Goal: Find specific page/section: Find specific page/section

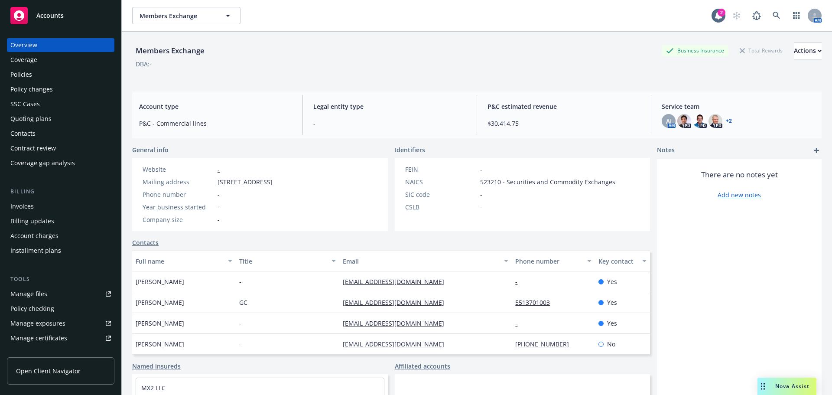
click at [46, 15] on span "Accounts" at bounding box center [49, 15] width 27 height 7
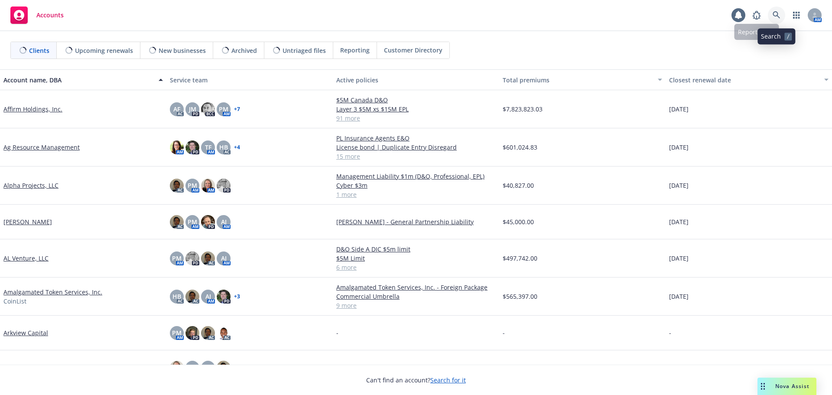
click at [778, 16] on icon at bounding box center [777, 15] width 8 height 8
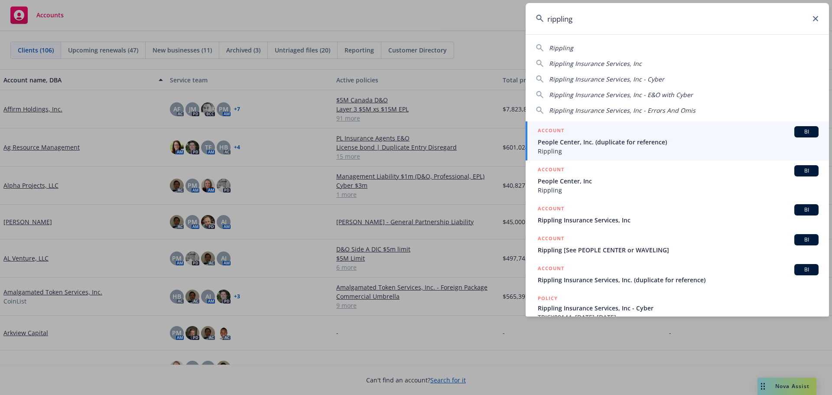
type input "rippling"
click at [586, 140] on span "People Center, Inc. (duplicate for reference)" at bounding box center [678, 141] width 281 height 9
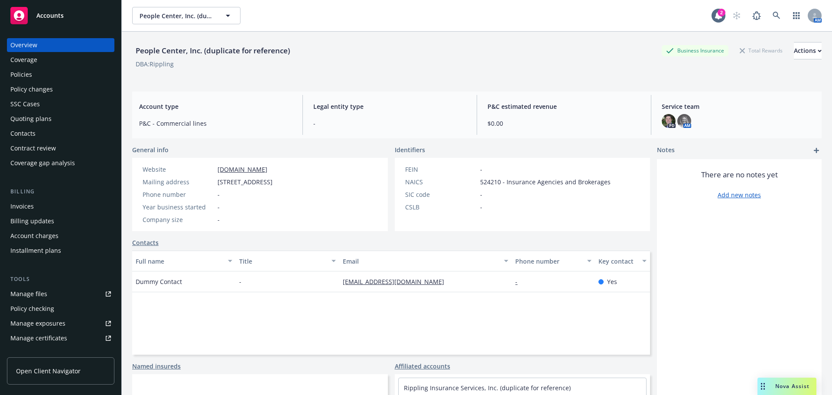
click at [24, 74] on div "Policies" at bounding box center [21, 75] width 22 height 14
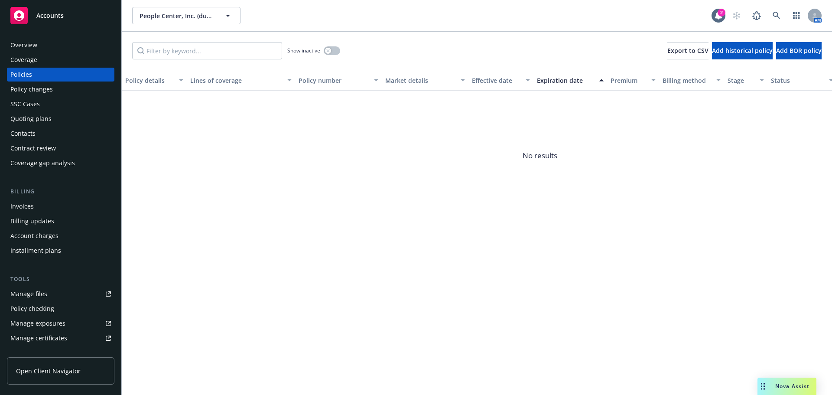
click at [13, 39] on div "Overview" at bounding box center [23, 45] width 27 height 14
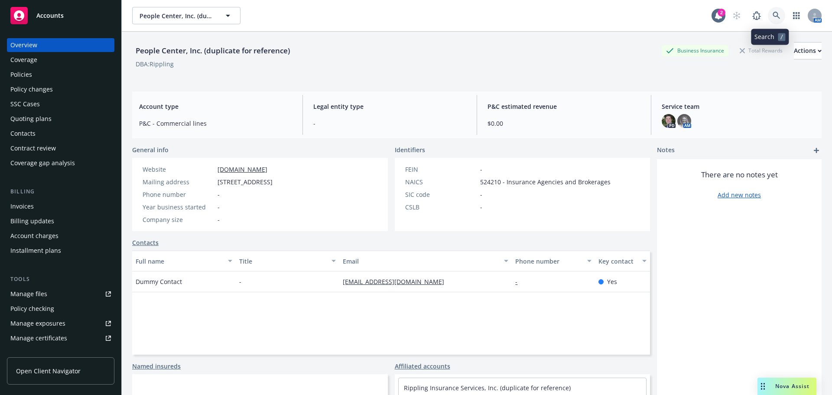
click at [773, 17] on icon at bounding box center [777, 16] width 8 height 8
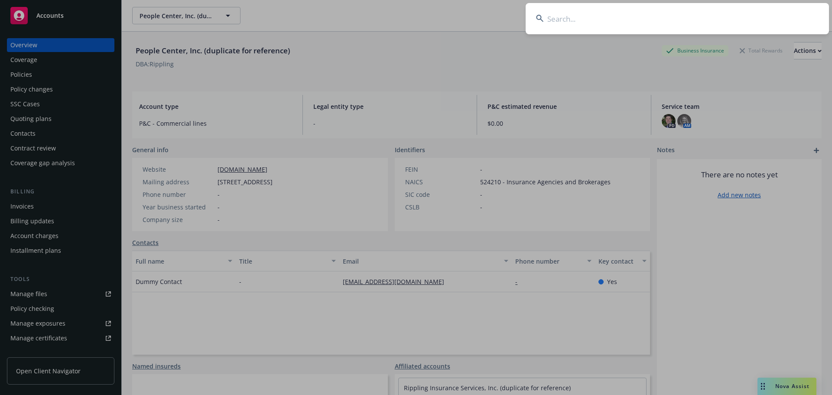
click at [567, 16] on input at bounding box center [677, 18] width 303 height 31
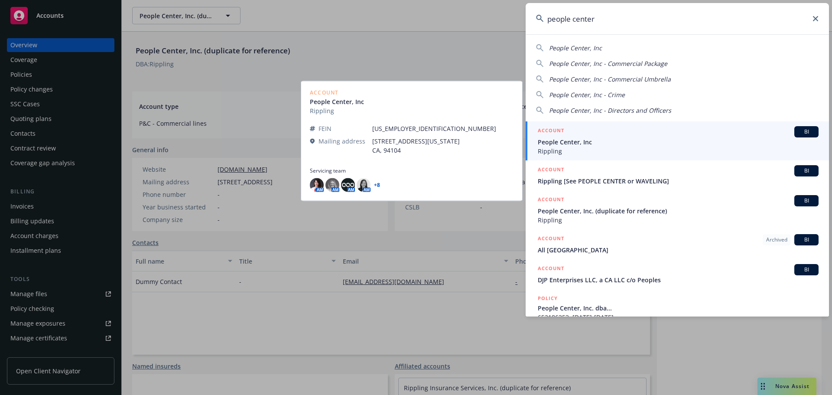
type input "people center"
click at [571, 145] on span "People Center, Inc" at bounding box center [678, 141] width 281 height 9
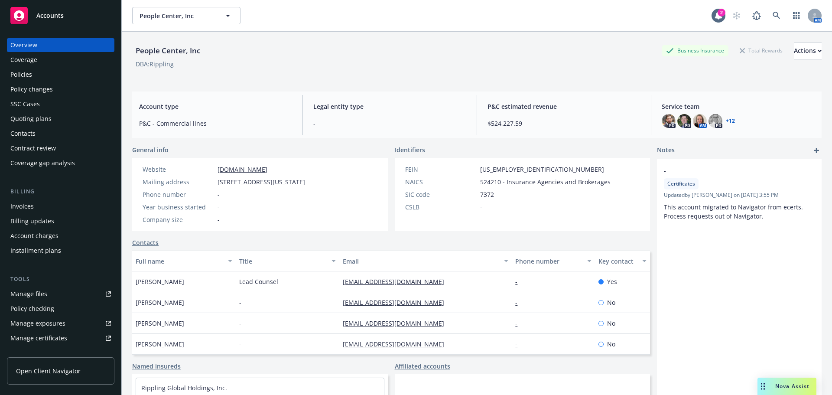
click at [23, 75] on div "Policies" at bounding box center [21, 75] width 22 height 14
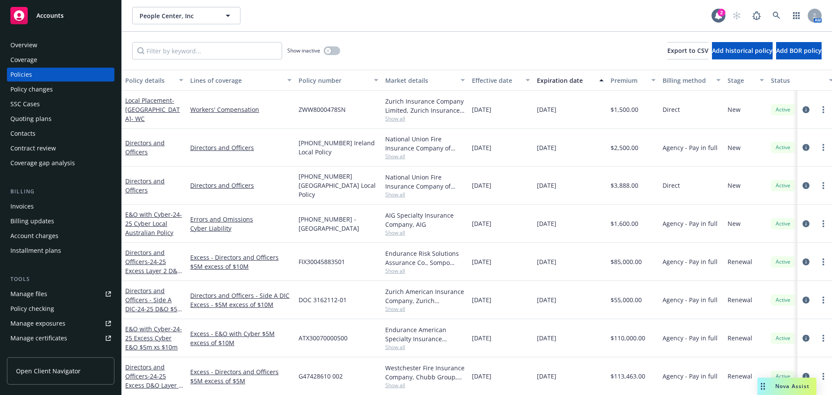
scroll to position [433, 0]
